Goal: Task Accomplishment & Management: Complete application form

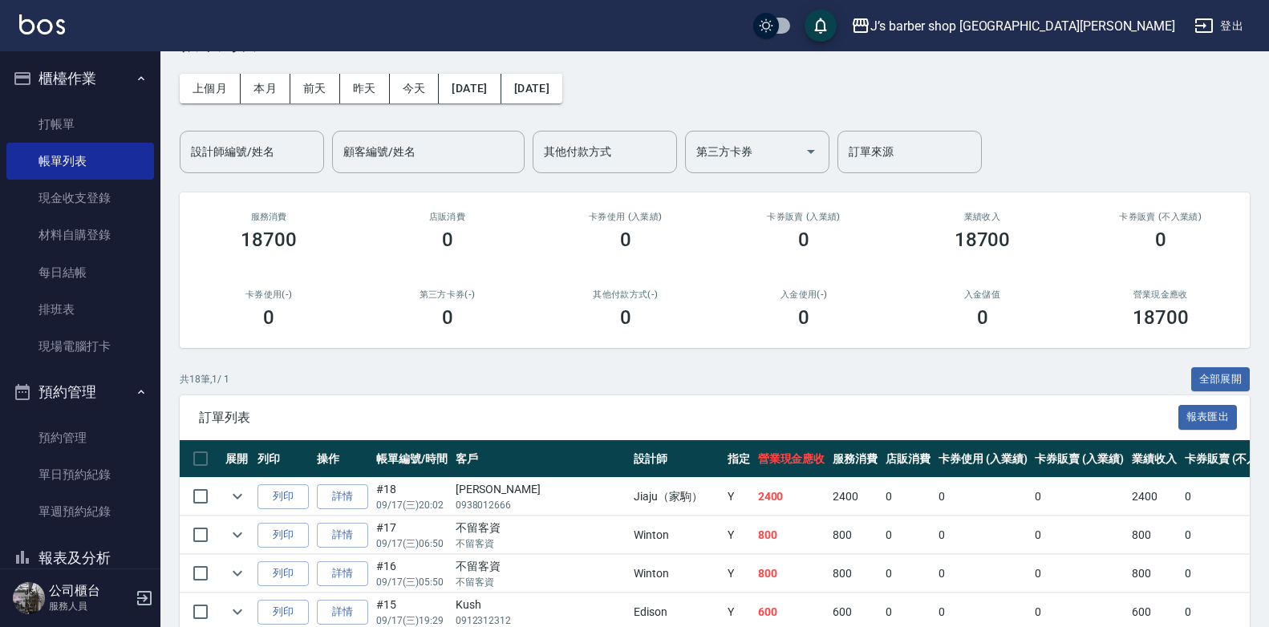
scroll to position [80, 0]
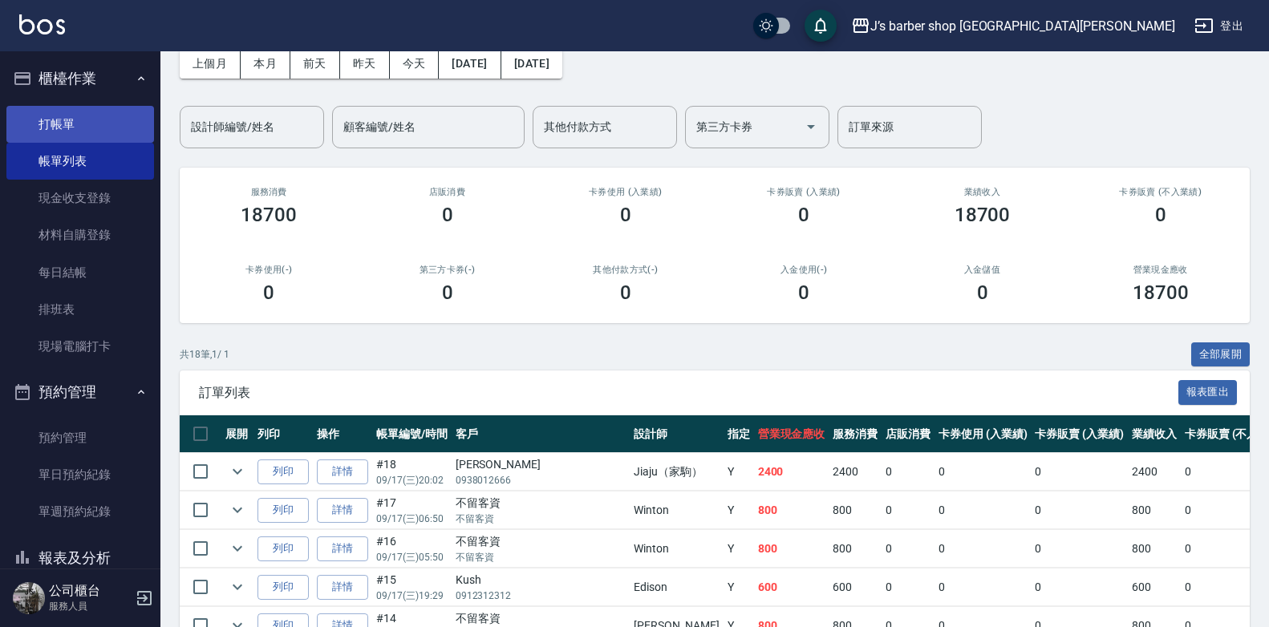
click at [92, 120] on link "打帳單" at bounding box center [80, 124] width 148 height 37
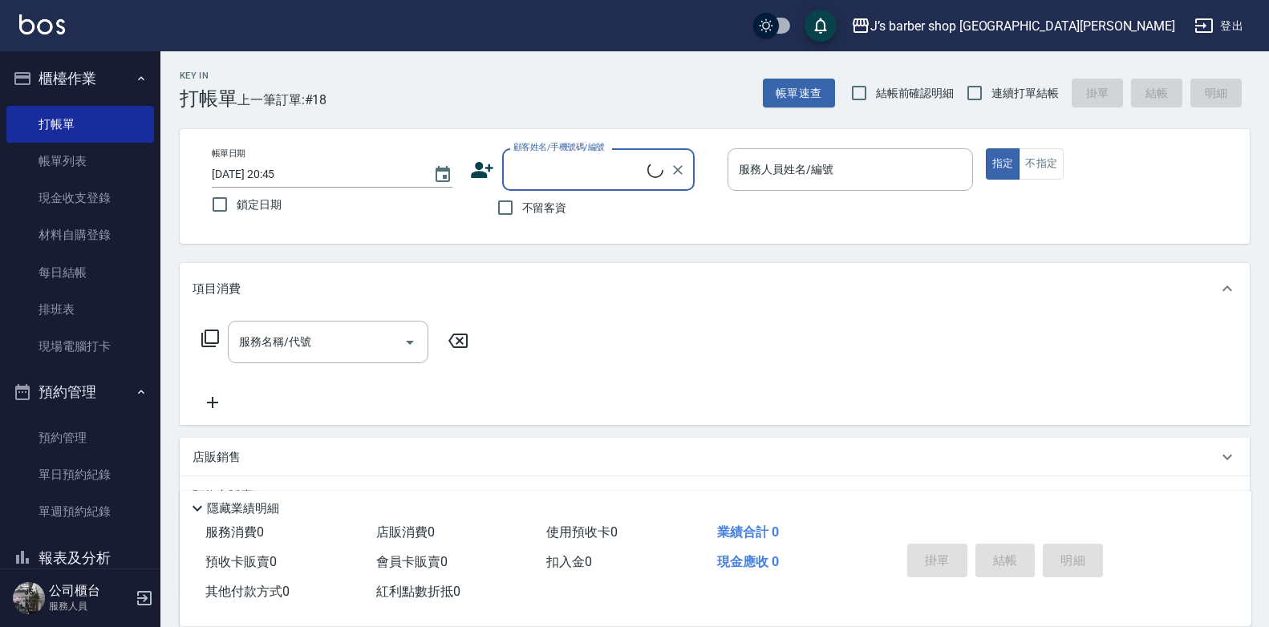
click at [283, 178] on input "[DATE] 20:45" at bounding box center [314, 174] width 205 height 26
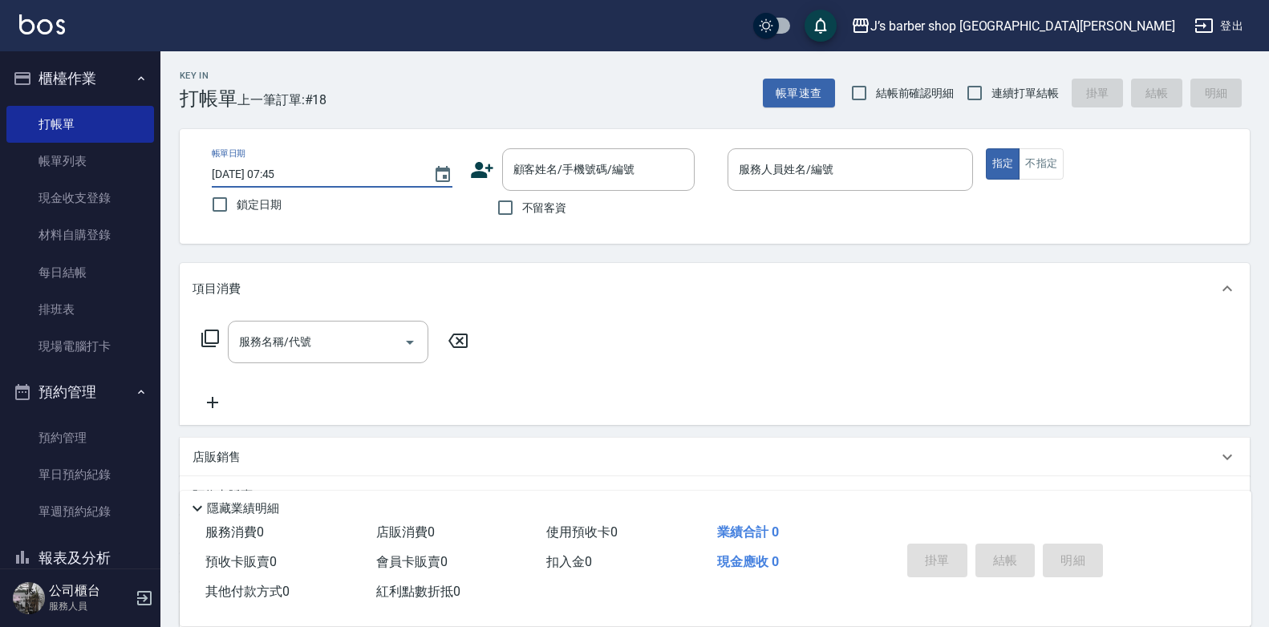
type input "[DATE] 07:45"
click at [552, 210] on span "不留客資" at bounding box center [544, 208] width 45 height 17
click at [522, 210] on input "不留客資" at bounding box center [506, 208] width 34 height 34
checkbox input "true"
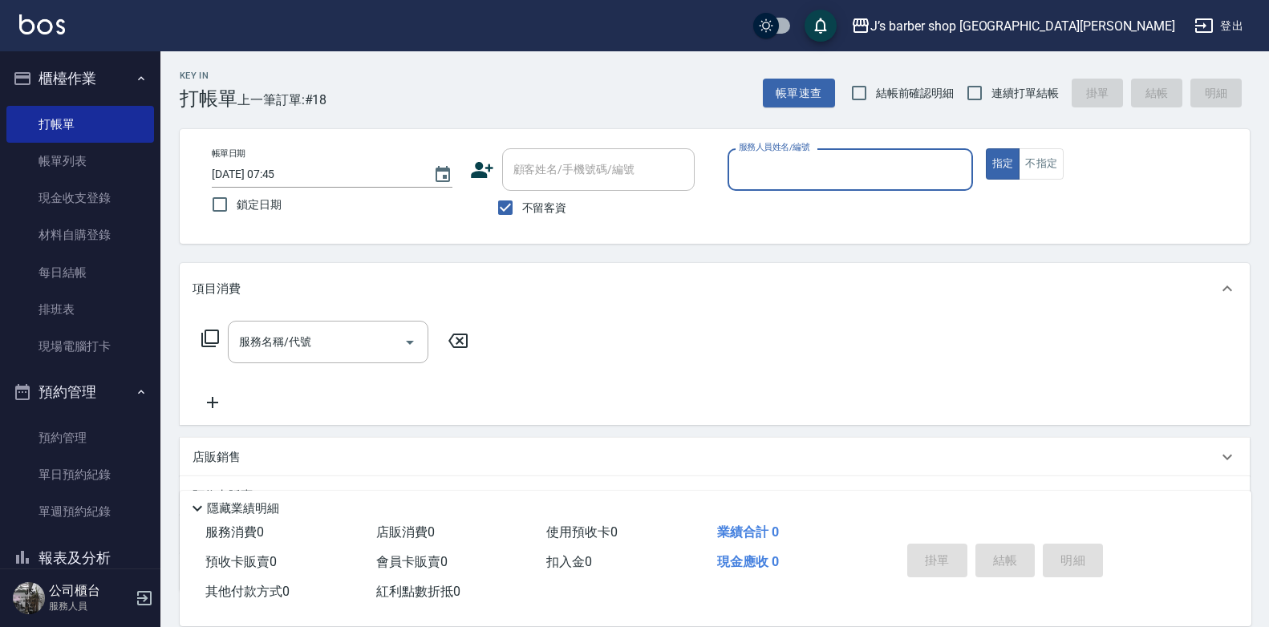
click at [767, 178] on input "服務人員姓名/編號" at bounding box center [850, 170] width 231 height 28
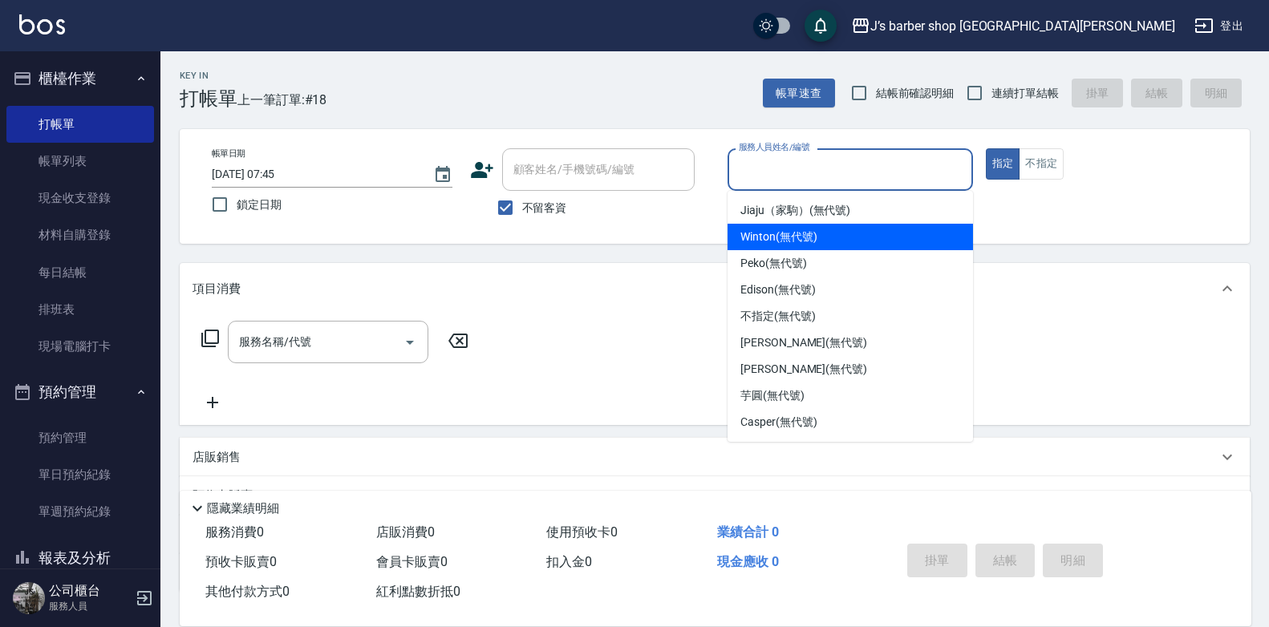
click at [777, 235] on span "Winton (無代號)" at bounding box center [779, 237] width 76 height 17
type input "Winton(無代號)"
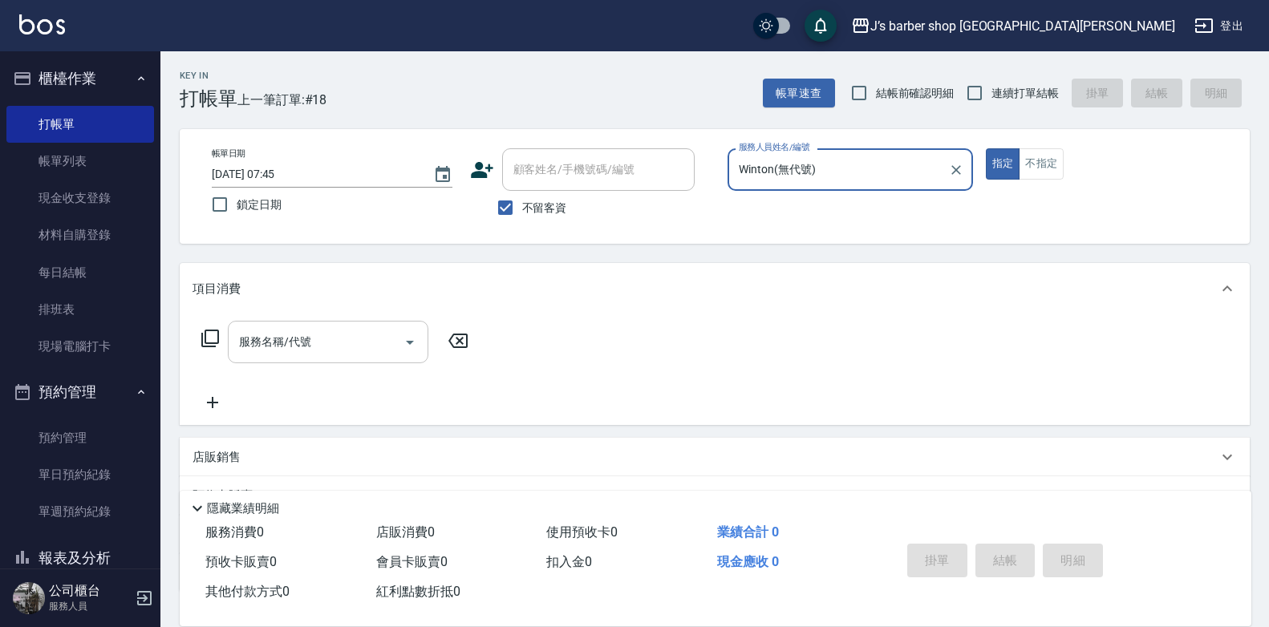
click at [400, 336] on button "Open" at bounding box center [410, 343] width 26 height 26
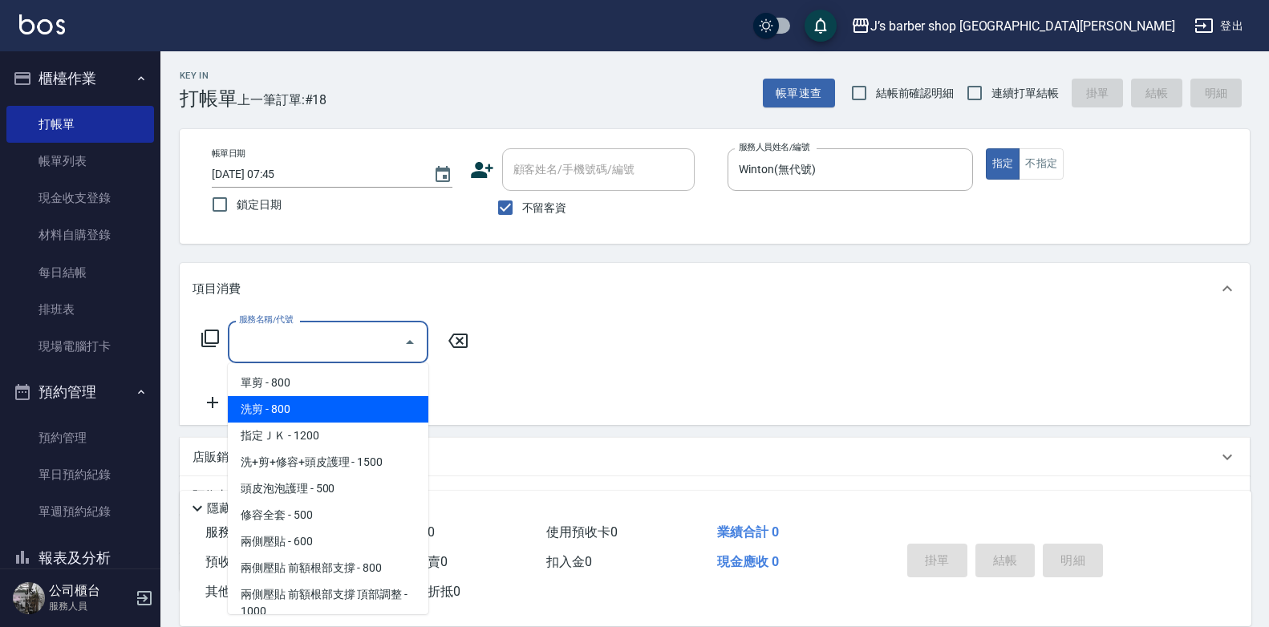
click at [324, 408] on span "洗剪 - 800" at bounding box center [328, 409] width 201 height 26
type input "洗剪(101)"
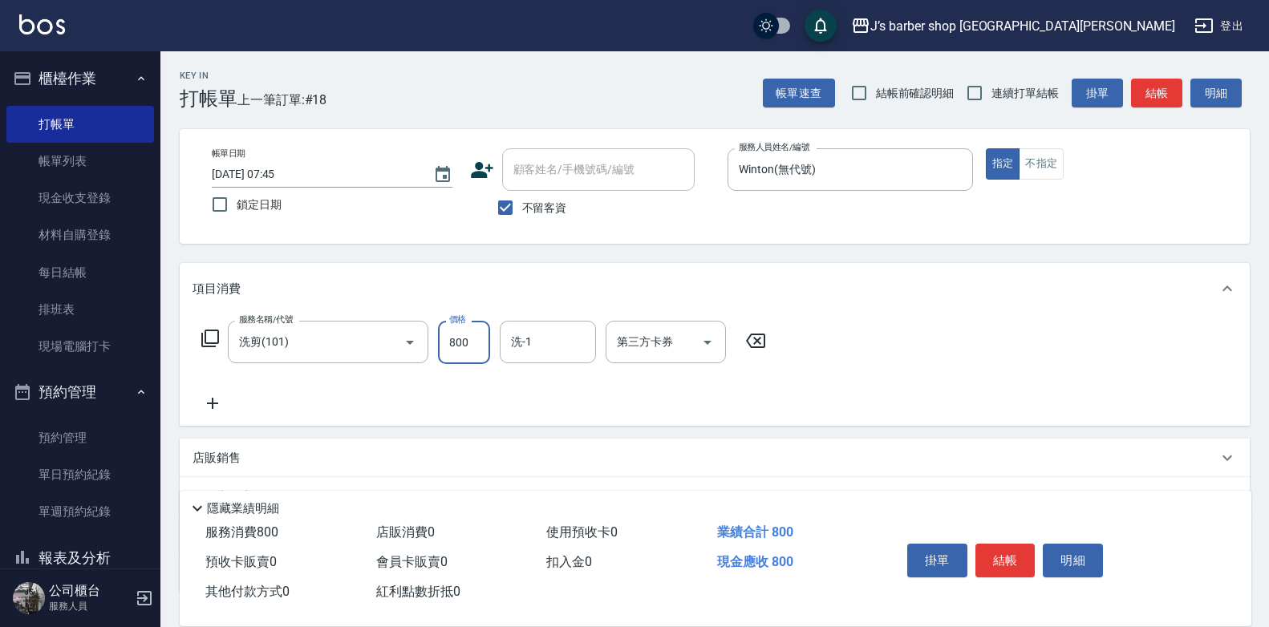
click at [477, 343] on input "800" at bounding box center [464, 342] width 52 height 43
type input "700"
click at [529, 355] on input "洗-1" at bounding box center [548, 342] width 82 height 28
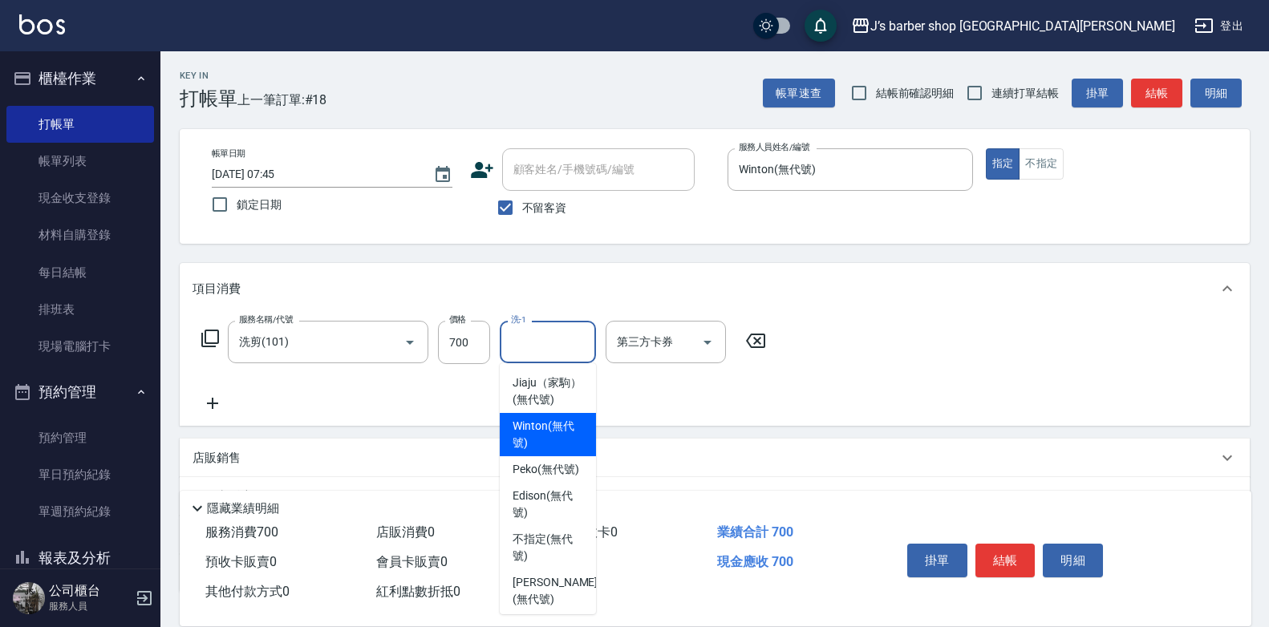
click at [542, 435] on span "Winton (無代號)" at bounding box center [548, 435] width 71 height 34
type input "Winton(無代號)"
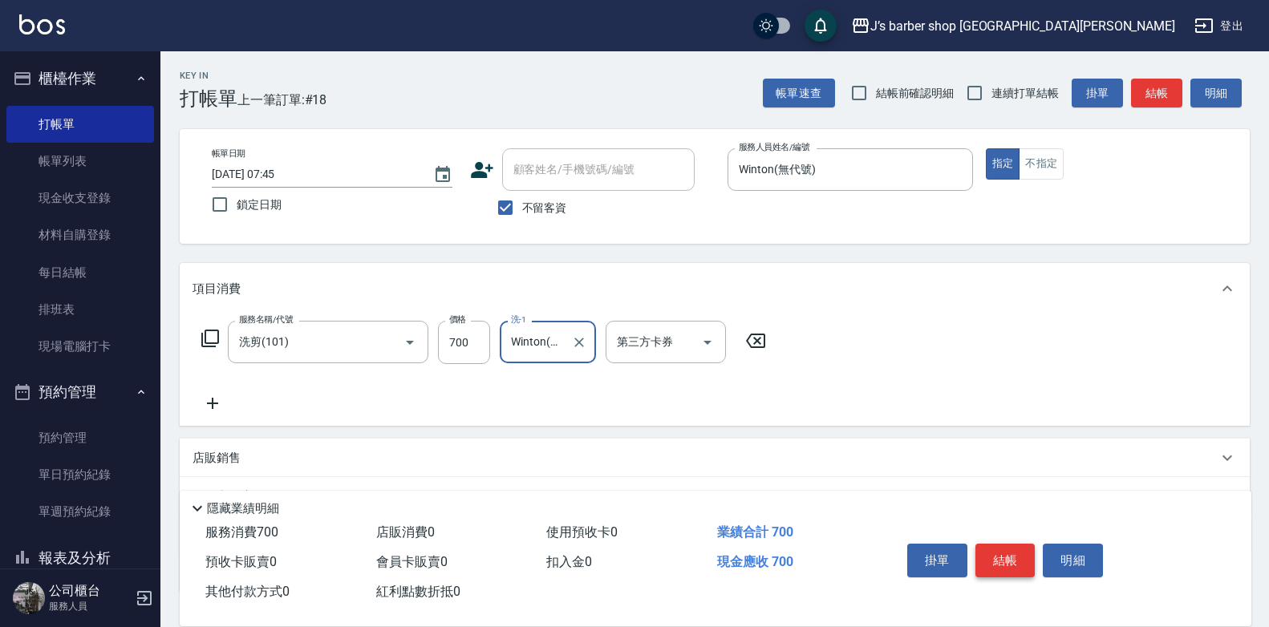
click at [1002, 558] on button "結帳" at bounding box center [1006, 561] width 60 height 34
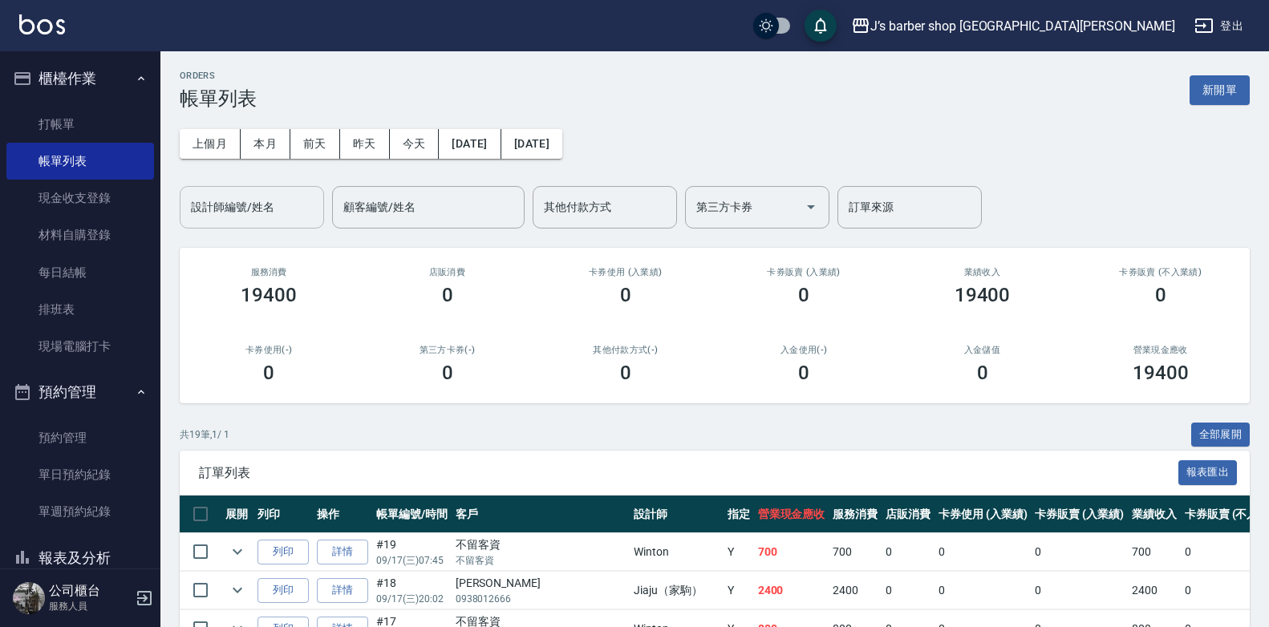
click at [263, 201] on input "設計師編號/姓名" at bounding box center [252, 207] width 130 height 28
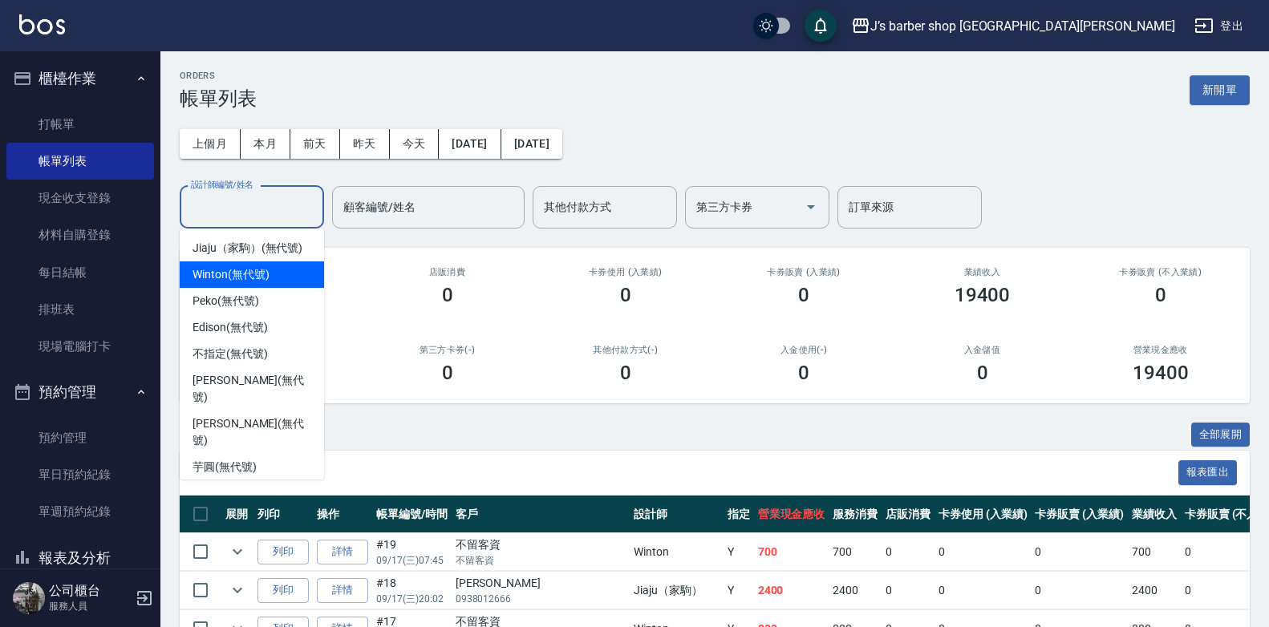
click at [240, 268] on span "Winton (無代號)" at bounding box center [231, 274] width 76 height 17
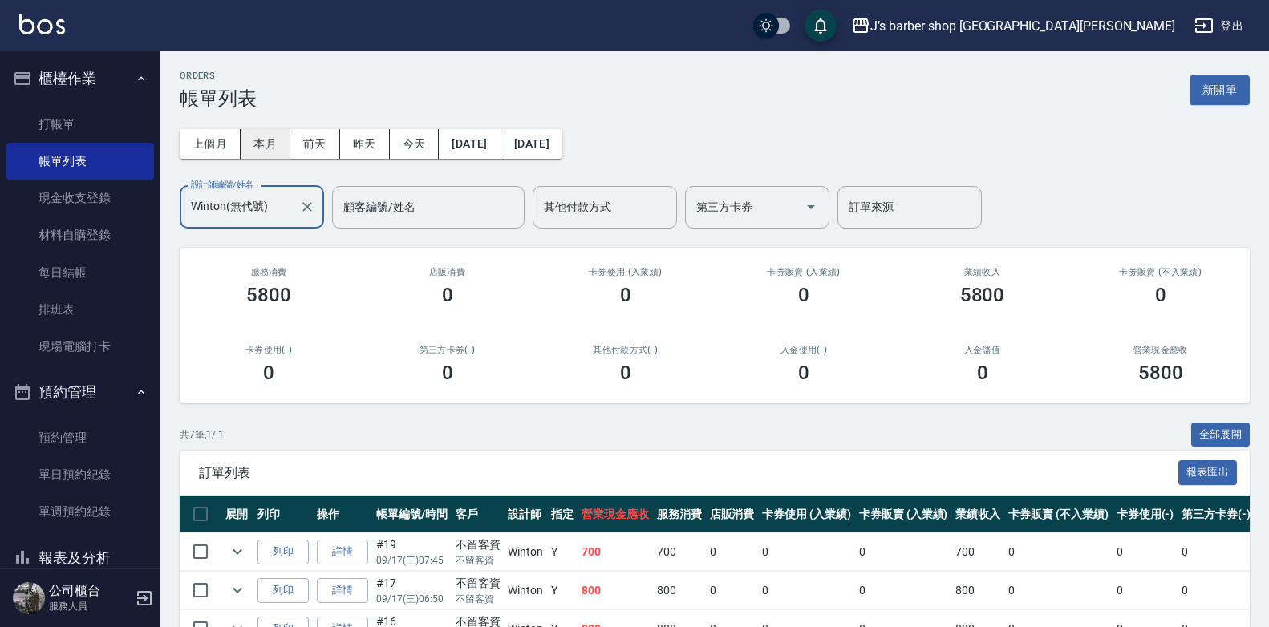
click at [257, 144] on button "本月" at bounding box center [266, 144] width 50 height 30
click at [280, 199] on input "Winton(無代號)" at bounding box center [240, 207] width 106 height 28
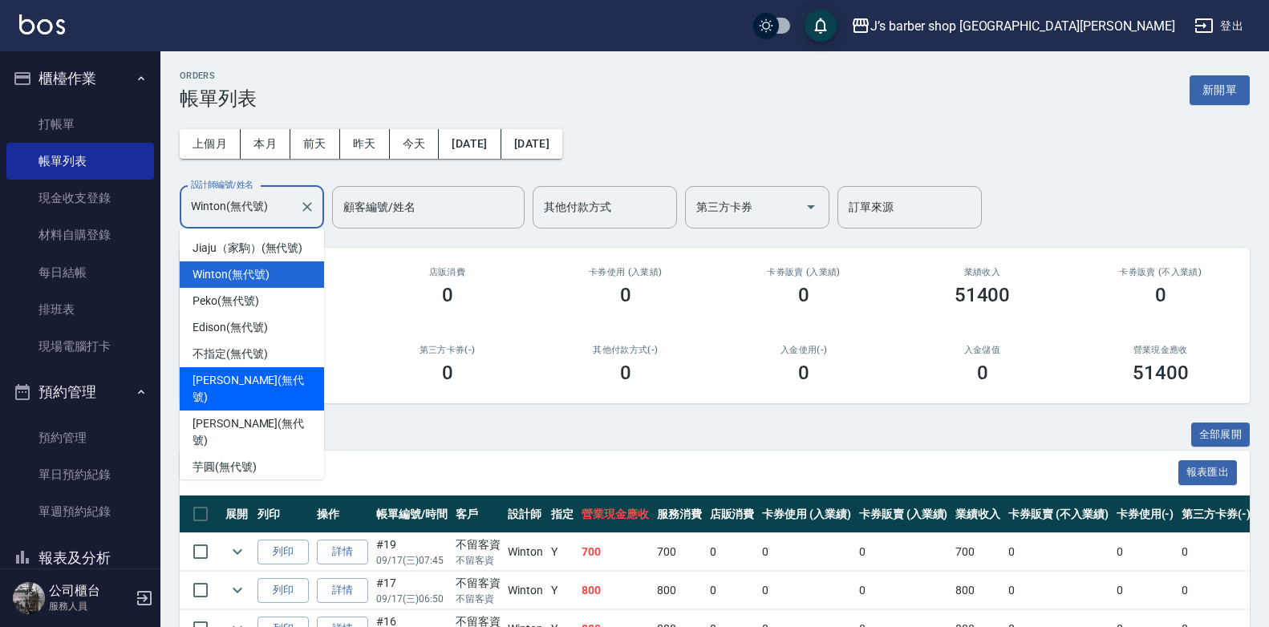
click at [254, 371] on div "[PERSON_NAME] (無代號)" at bounding box center [252, 388] width 144 height 43
type input "[PERSON_NAME](無代號)"
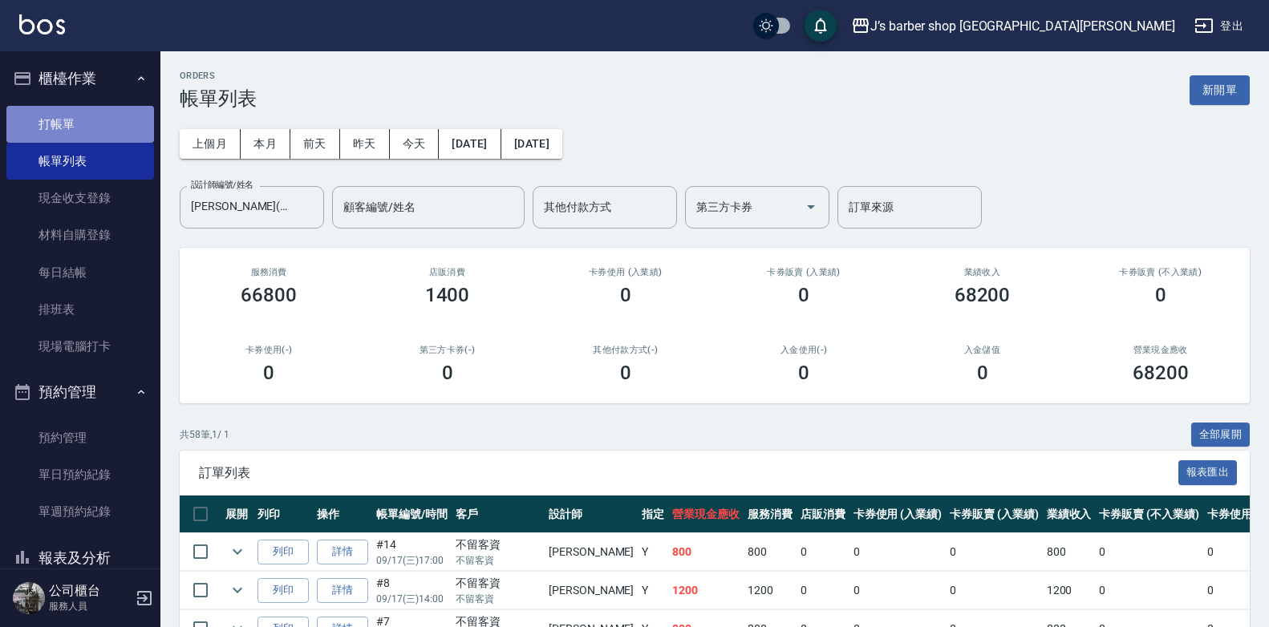
click at [91, 111] on link "打帳單" at bounding box center [80, 124] width 148 height 37
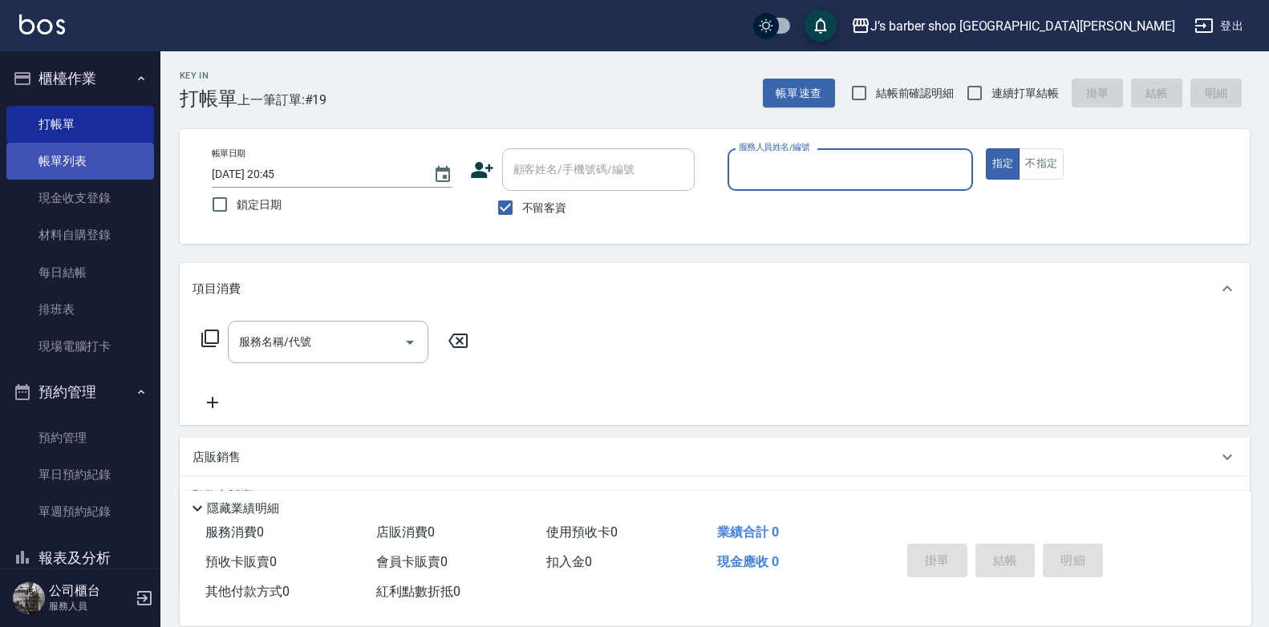
click at [68, 161] on link "帳單列表" at bounding box center [80, 161] width 148 height 37
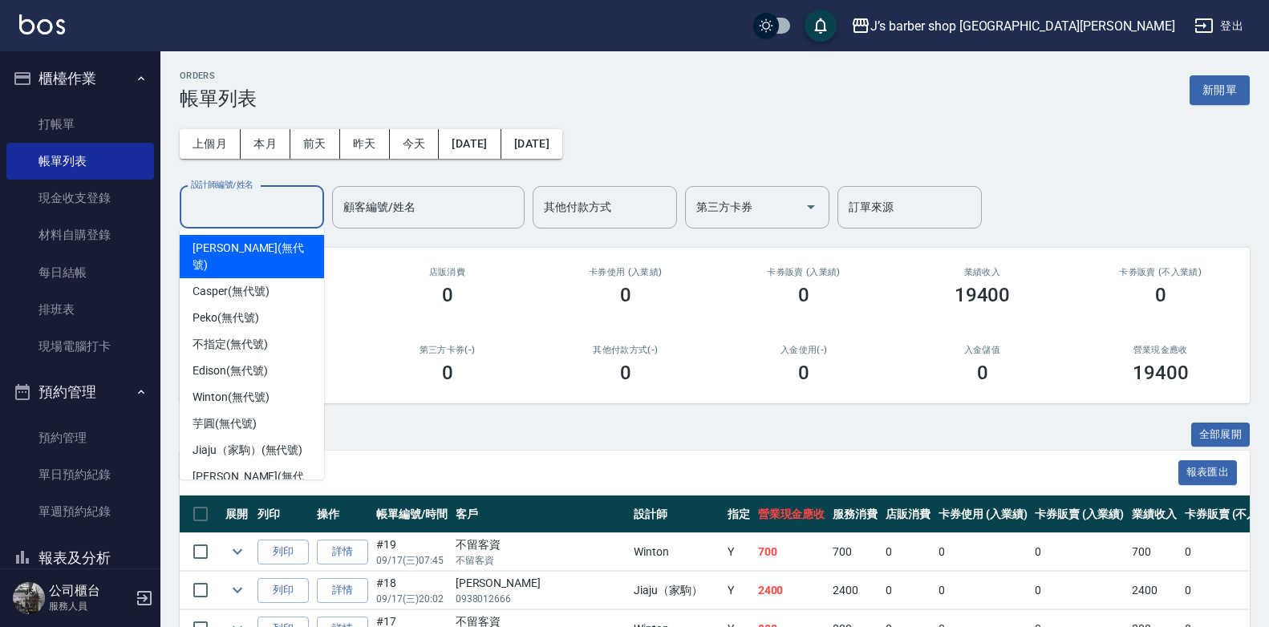
click at [270, 209] on input "設計師編號/姓名" at bounding box center [252, 207] width 130 height 28
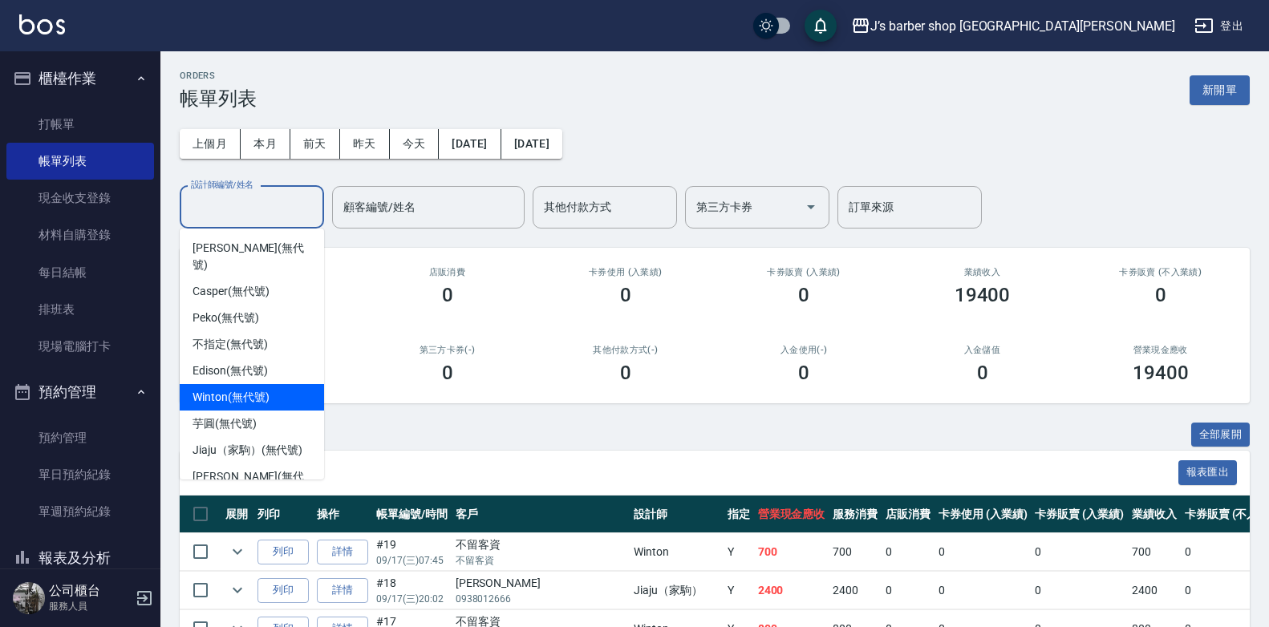
click at [253, 384] on div "Winton (無代號)" at bounding box center [252, 397] width 144 height 26
type input "Winton(無代號)"
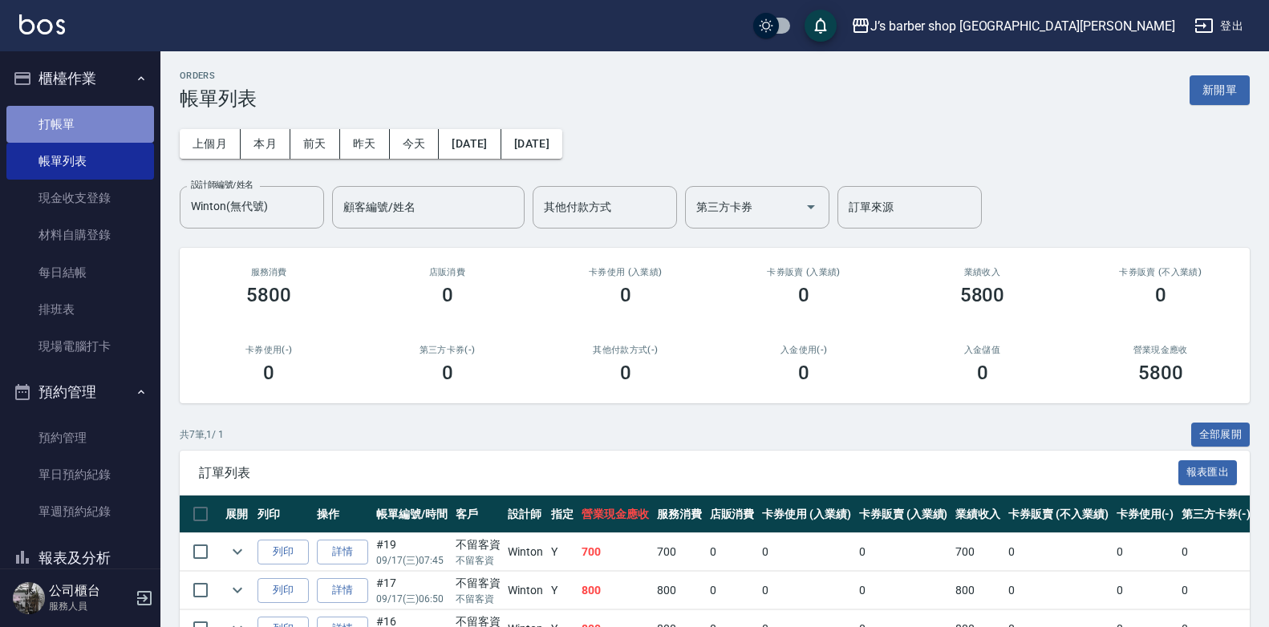
click at [103, 106] on link "打帳單" at bounding box center [80, 124] width 148 height 37
